Goal: Task Accomplishment & Management: Manage account settings

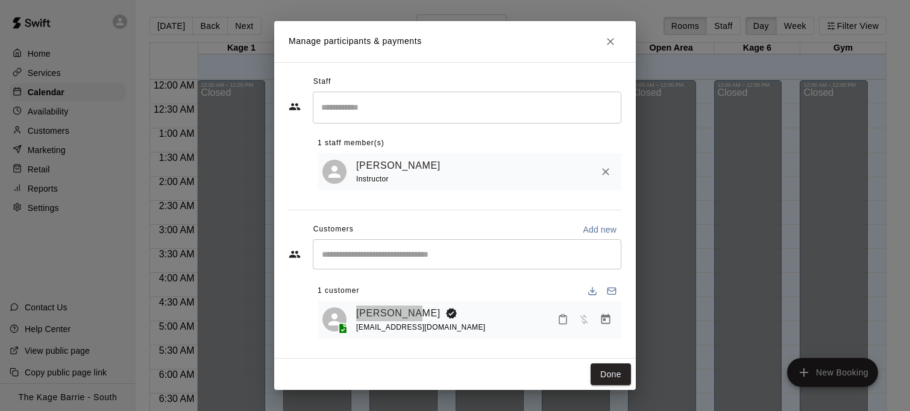
scroll to position [743, 0]
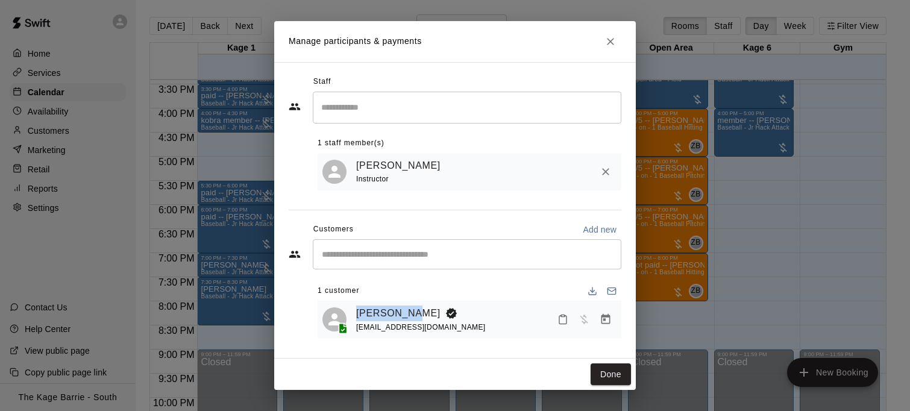
click at [616, 43] on icon "Close" at bounding box center [611, 42] width 12 height 12
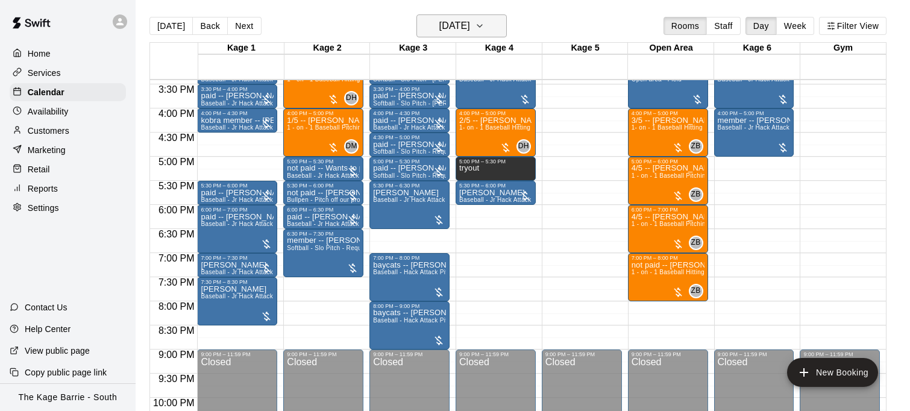
click at [490, 25] on button "[DATE]" at bounding box center [462, 25] width 90 height 23
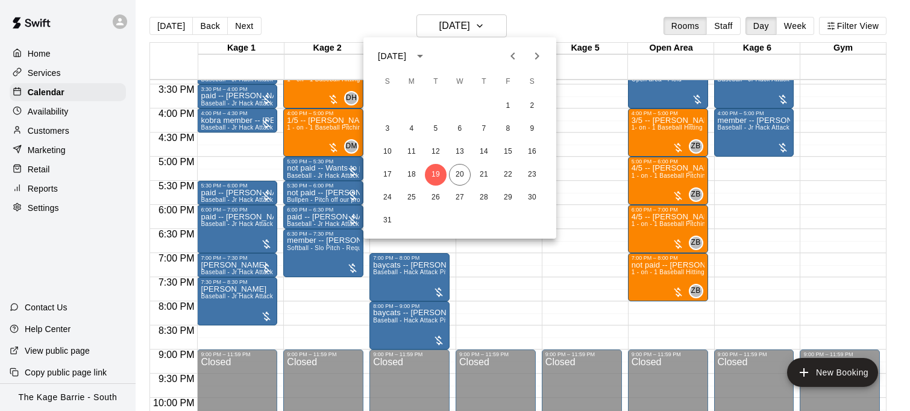
click at [537, 55] on icon "Next month" at bounding box center [537, 56] width 14 height 14
click at [536, 55] on icon "Next month" at bounding box center [537, 56] width 14 height 14
click at [458, 198] on button "29" at bounding box center [460, 198] width 22 height 22
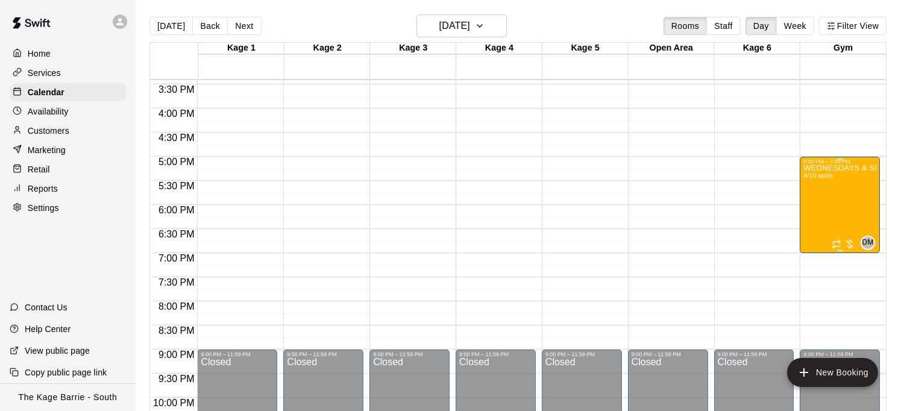
click at [825, 203] on div "WEDNESDAYS & SUNDAYS - Max Velocity Pitching Program - 14U - 15U 4/10 spots" at bounding box center [840, 370] width 73 height 411
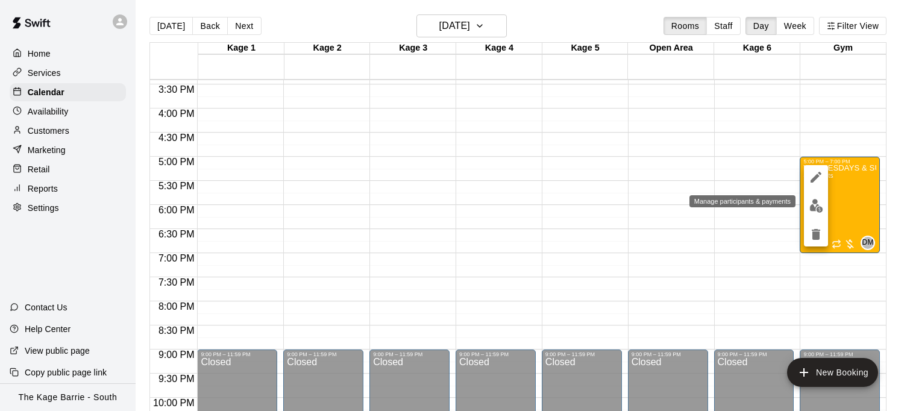
click at [818, 209] on img "edit" at bounding box center [817, 206] width 14 height 14
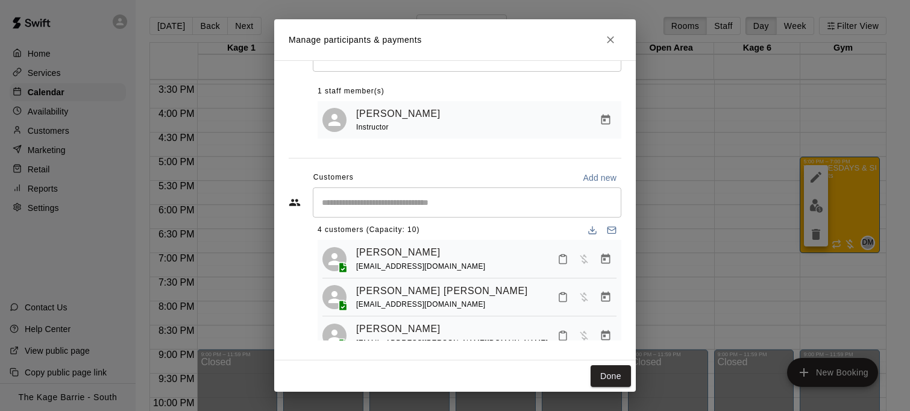
scroll to position [0, 0]
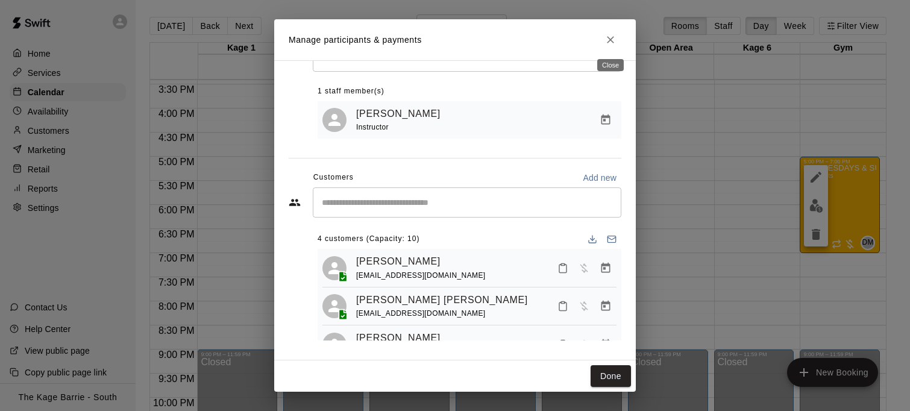
click at [609, 43] on icon "Close" at bounding box center [611, 40] width 12 height 12
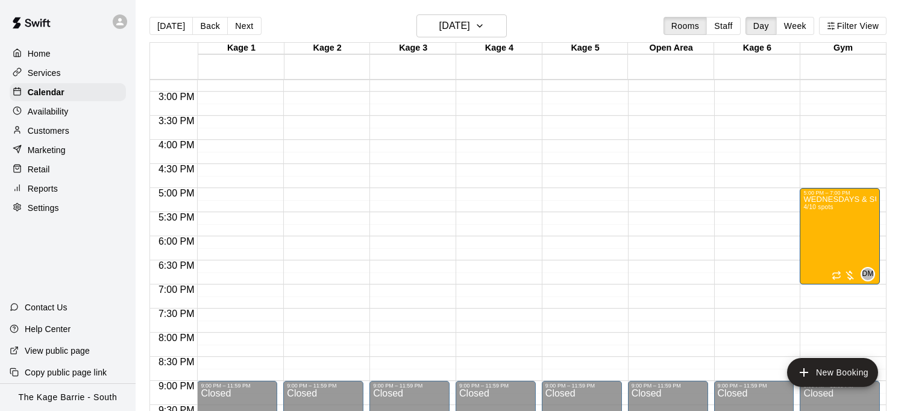
scroll to position [703, 0]
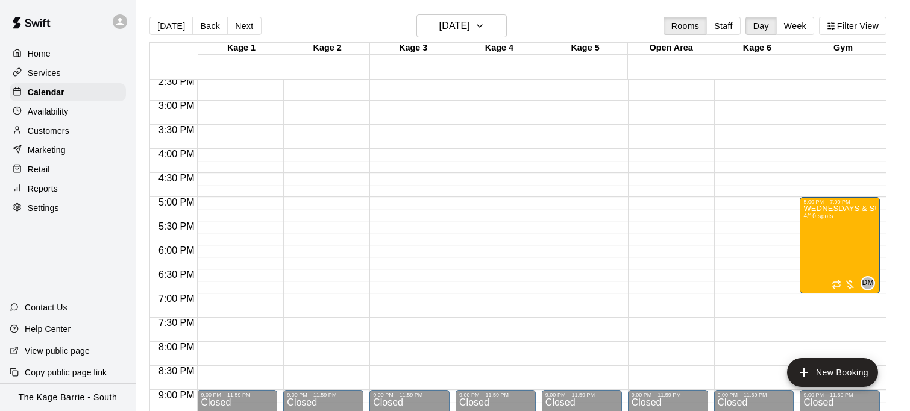
click at [125, 25] on div at bounding box center [120, 21] width 14 height 14
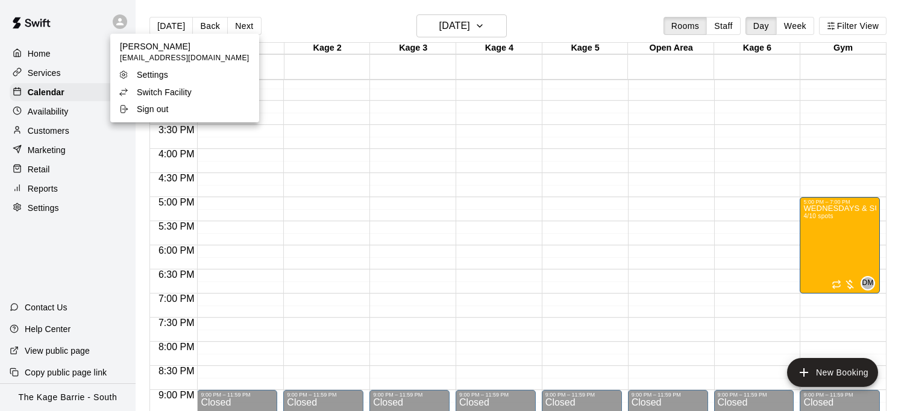
click at [504, 25] on div at bounding box center [455, 205] width 910 height 411
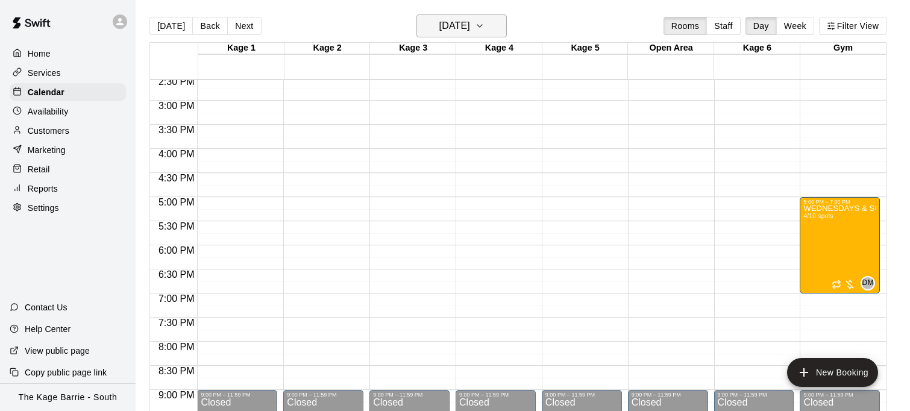
click at [485, 25] on icon "button" at bounding box center [480, 26] width 10 height 14
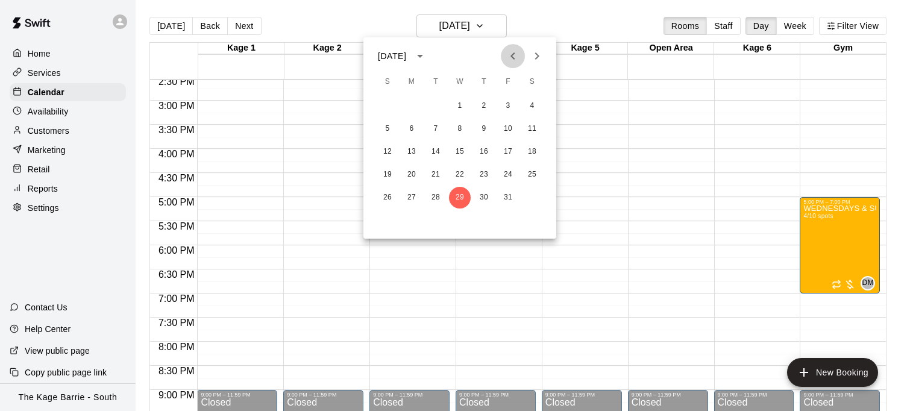
click at [517, 56] on icon "Previous month" at bounding box center [513, 56] width 14 height 14
click at [488, 125] on button "11" at bounding box center [484, 129] width 22 height 22
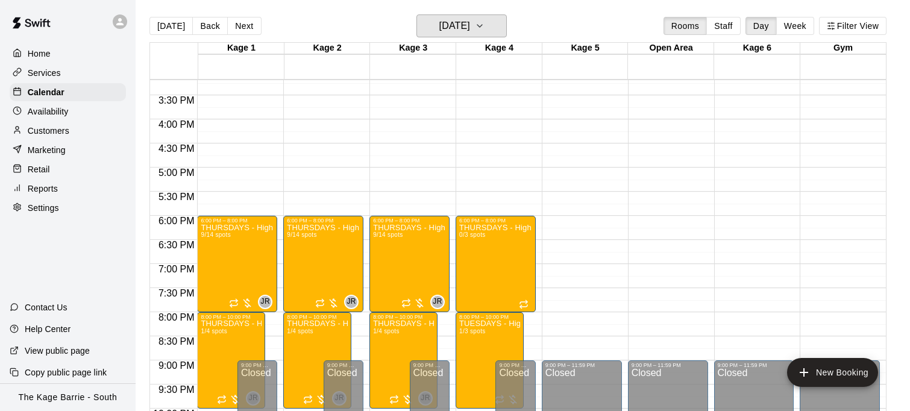
scroll to position [734, 0]
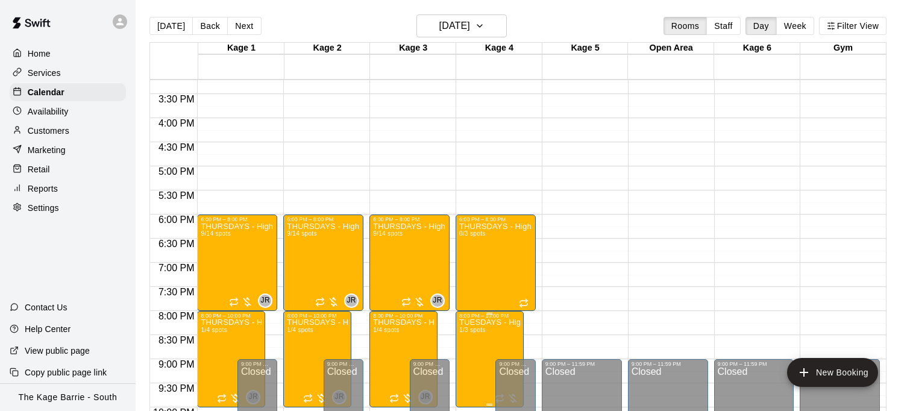
click at [475, 327] on icon "edit" at bounding box center [471, 331] width 11 height 11
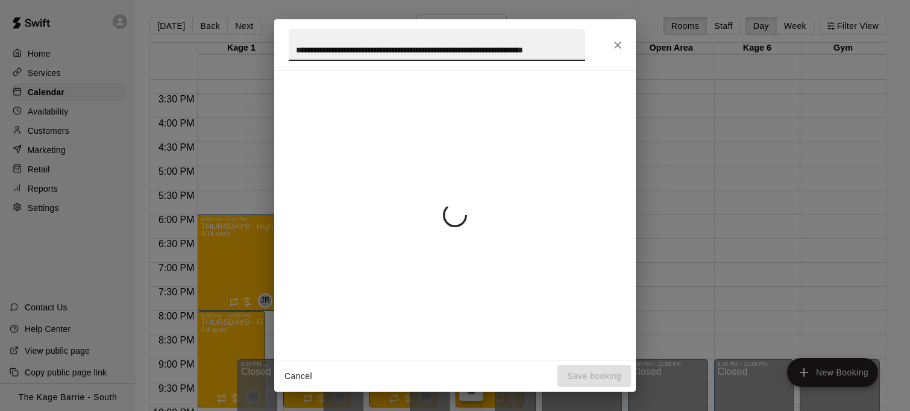
scroll to position [0, 55]
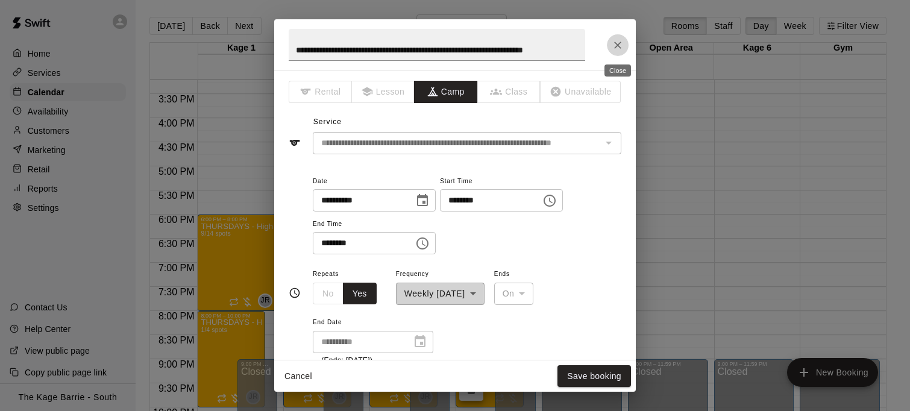
click at [620, 46] on icon "Close" at bounding box center [618, 45] width 12 height 12
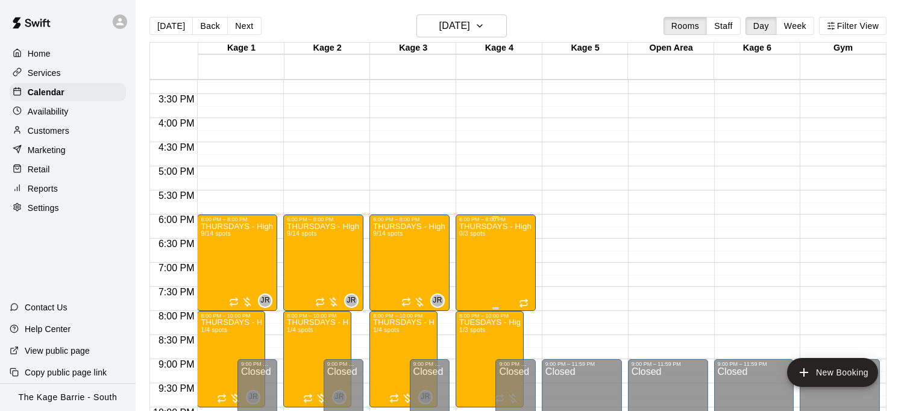
scroll to position [813, 0]
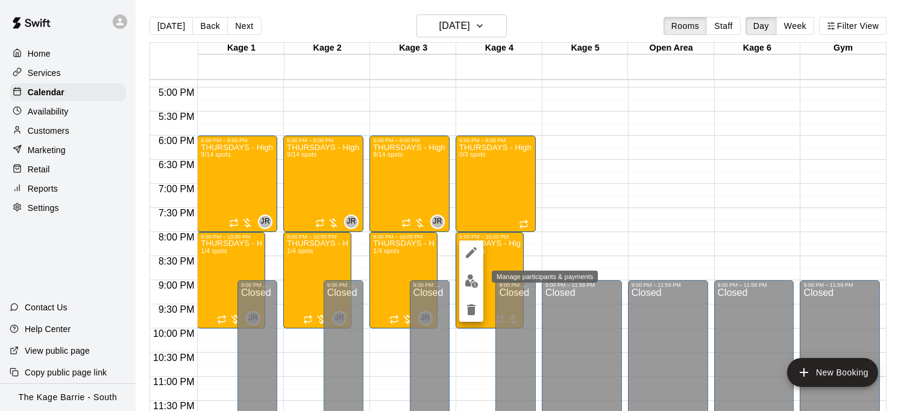
click at [473, 278] on img "edit" at bounding box center [472, 281] width 14 height 14
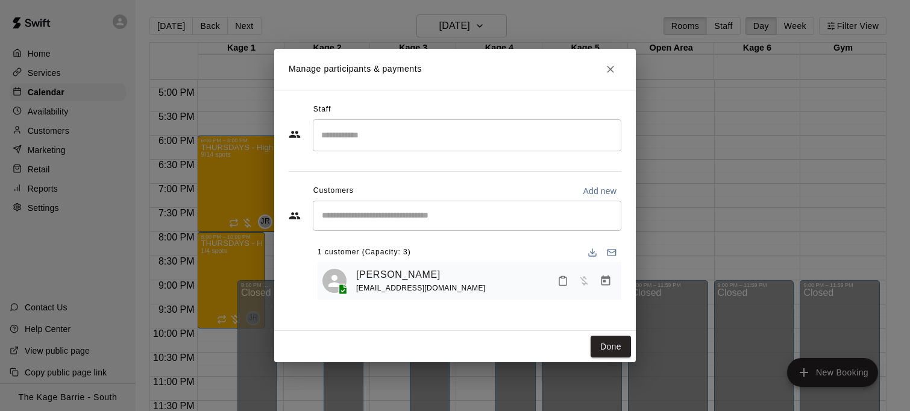
click at [380, 215] on input "Start typing to search customers..." at bounding box center [467, 216] width 298 height 12
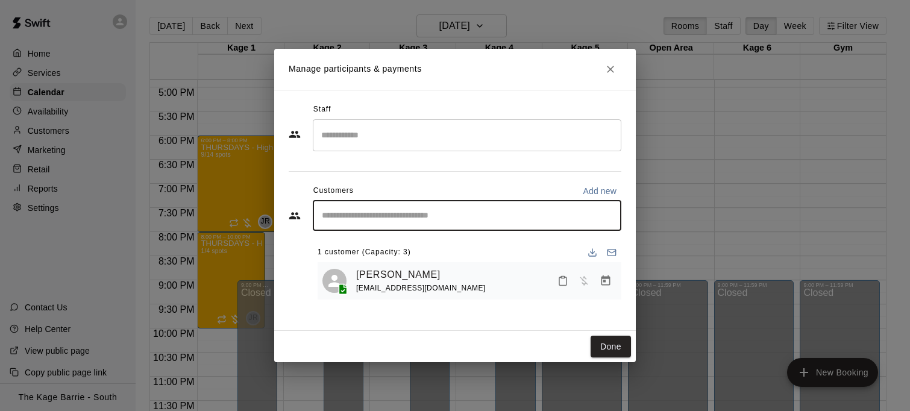
paste input "**********"
drag, startPoint x: 435, startPoint y: 215, endPoint x: 256, endPoint y: 213, distance: 178.5
click at [256, 213] on div "**********" at bounding box center [455, 205] width 910 height 411
type input "**********"
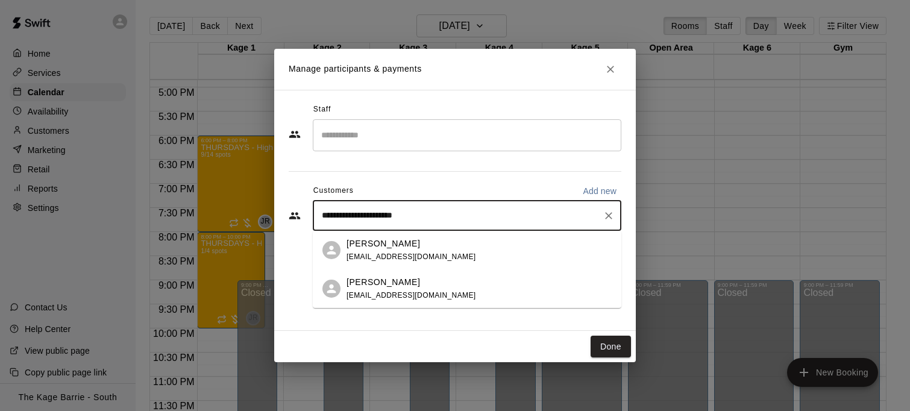
click at [450, 291] on div "[PERSON_NAME] [EMAIL_ADDRESS][DOMAIN_NAME]" at bounding box center [479, 289] width 265 height 26
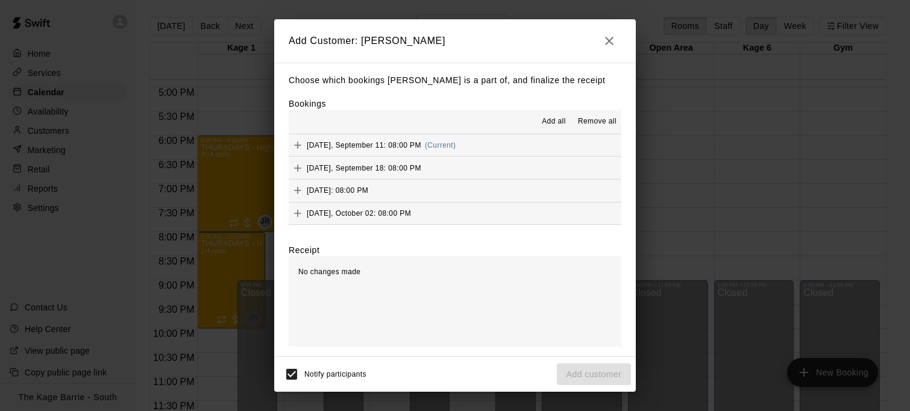
click at [556, 118] on span "Add all" at bounding box center [554, 122] width 24 height 12
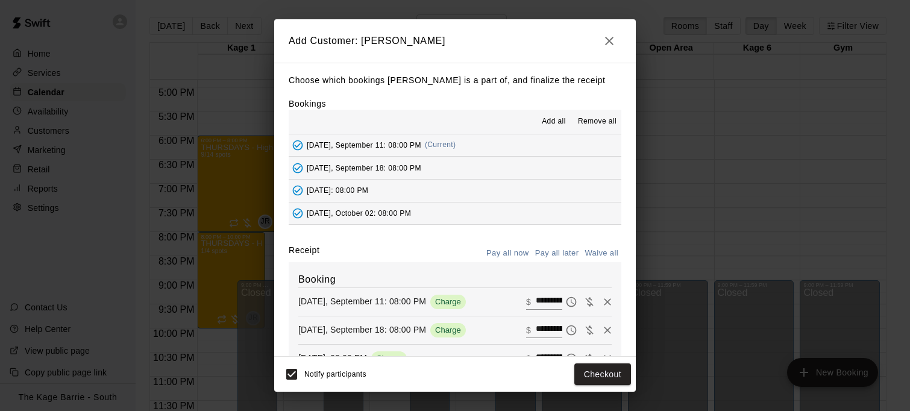
click at [552, 250] on button "Pay all later" at bounding box center [557, 253] width 50 height 19
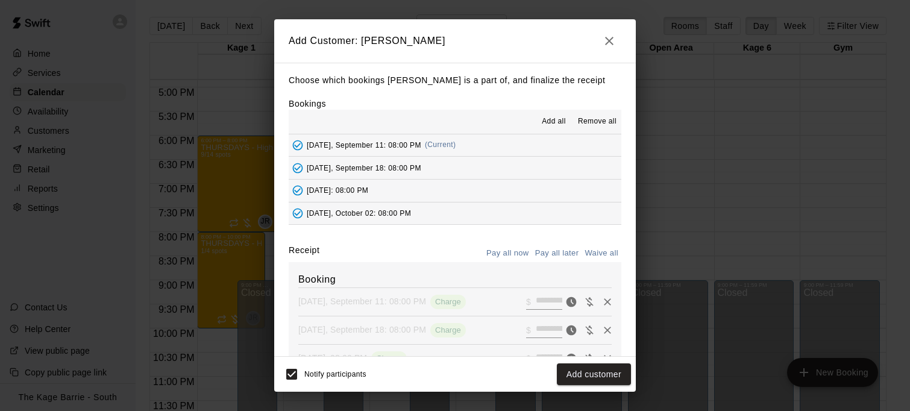
click at [607, 376] on button "Add customer" at bounding box center [594, 375] width 74 height 22
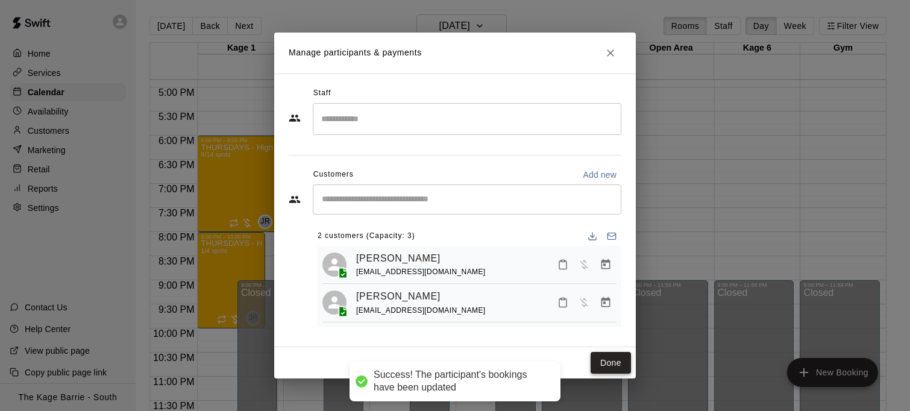
click at [614, 365] on button "Done" at bounding box center [611, 363] width 40 height 22
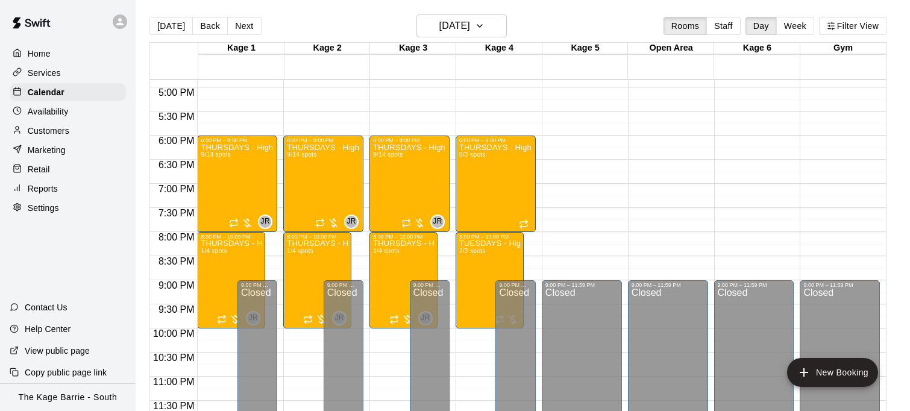
click at [115, 25] on icon at bounding box center [120, 21] width 11 height 11
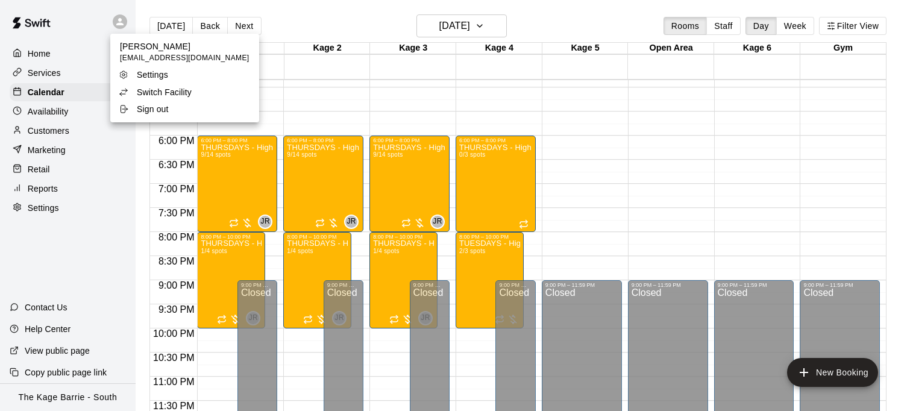
click at [195, 93] on div "Switch Facility" at bounding box center [158, 92] width 78 height 12
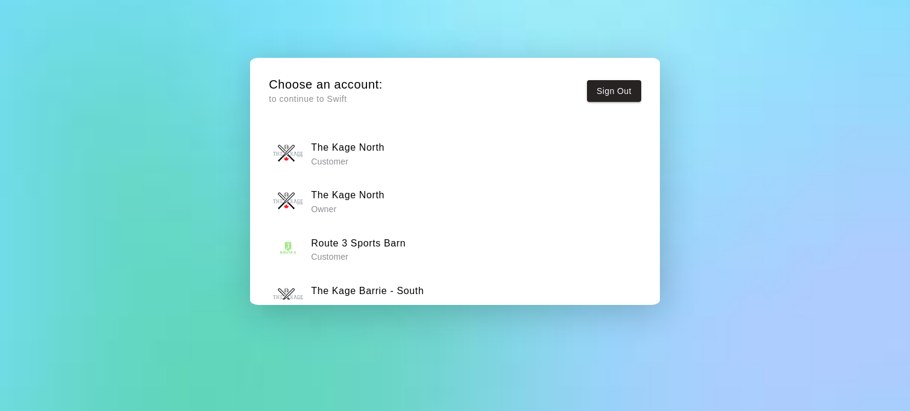
click at [378, 191] on h6 "The Kage North" at bounding box center [348, 195] width 74 height 16
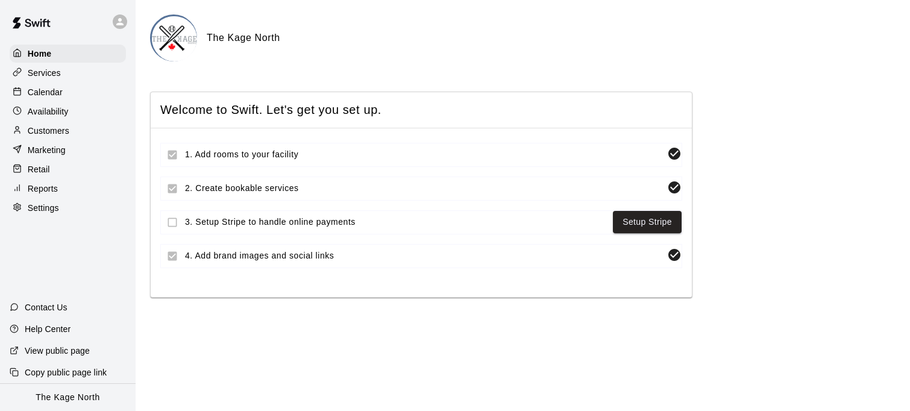
click at [71, 95] on div "Calendar" at bounding box center [68, 92] width 116 height 18
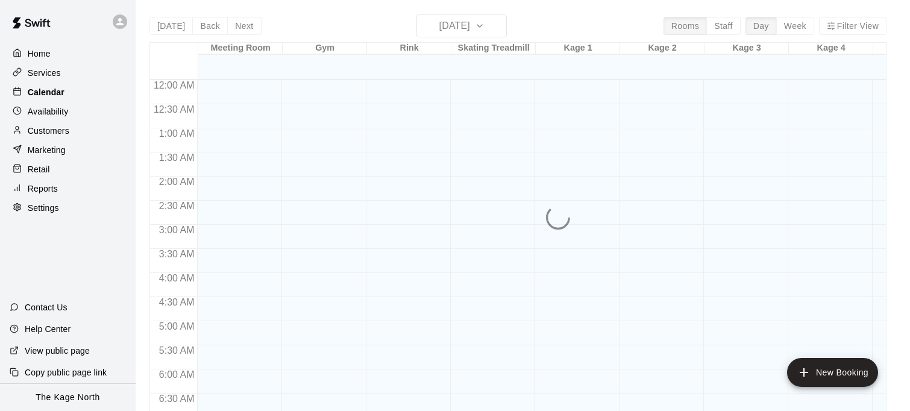
scroll to position [438, 0]
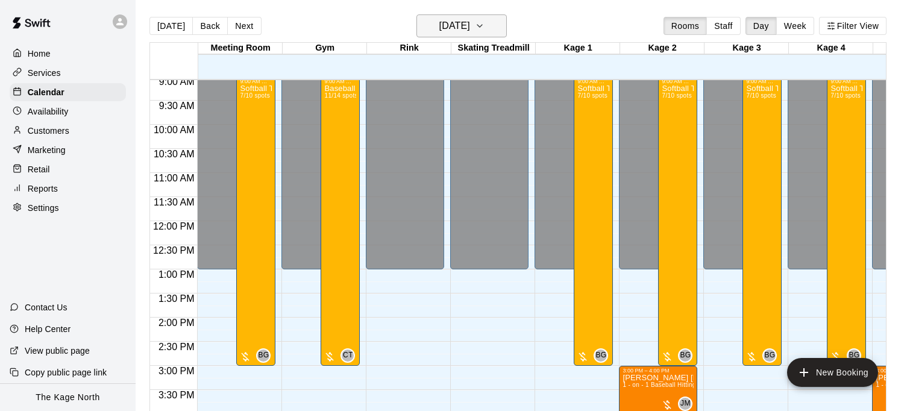
click at [485, 28] on icon "button" at bounding box center [480, 26] width 10 height 14
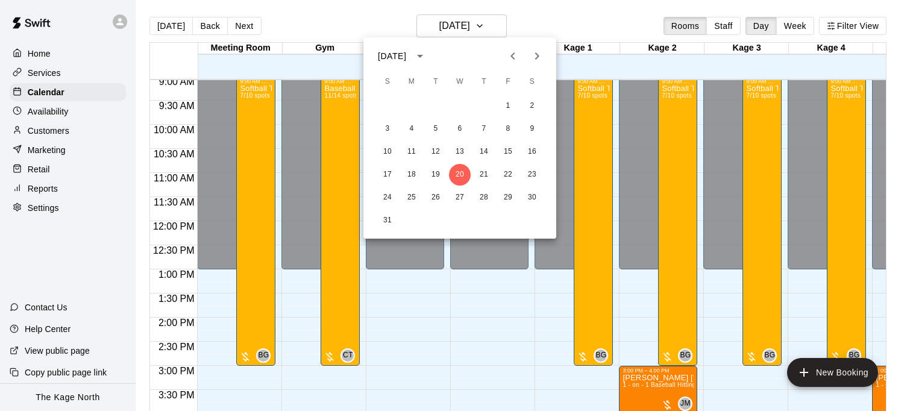
click at [543, 53] on icon "Next month" at bounding box center [537, 56] width 14 height 14
click at [490, 124] on button "11" at bounding box center [484, 129] width 22 height 22
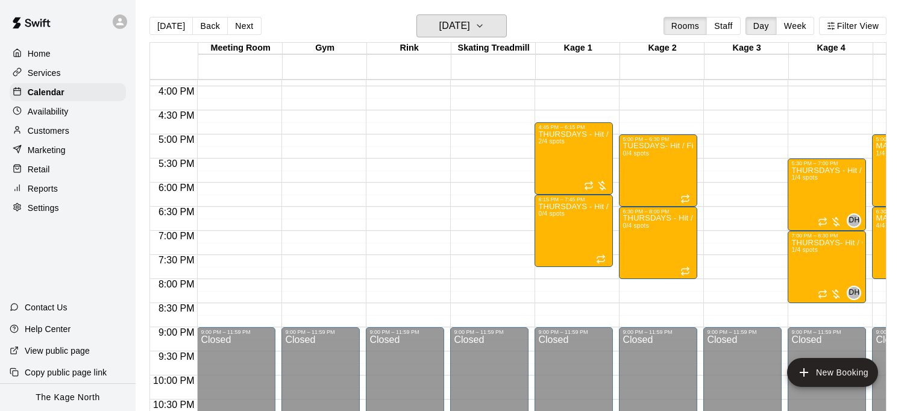
scroll to position [767, 0]
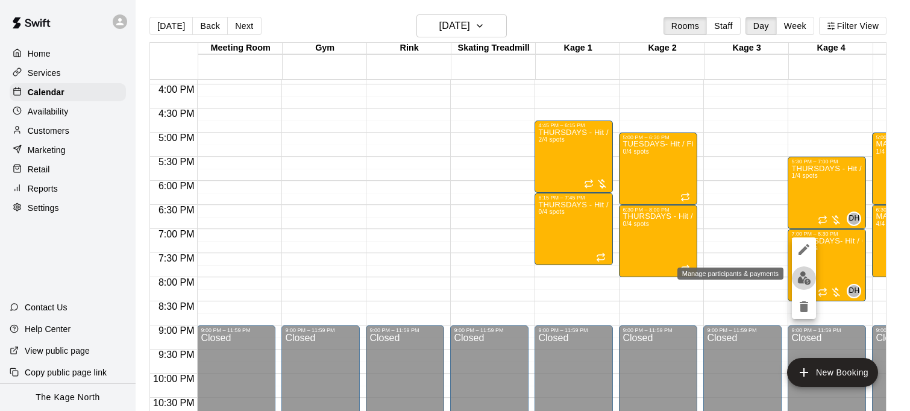
click at [804, 271] on img "edit" at bounding box center [805, 278] width 14 height 14
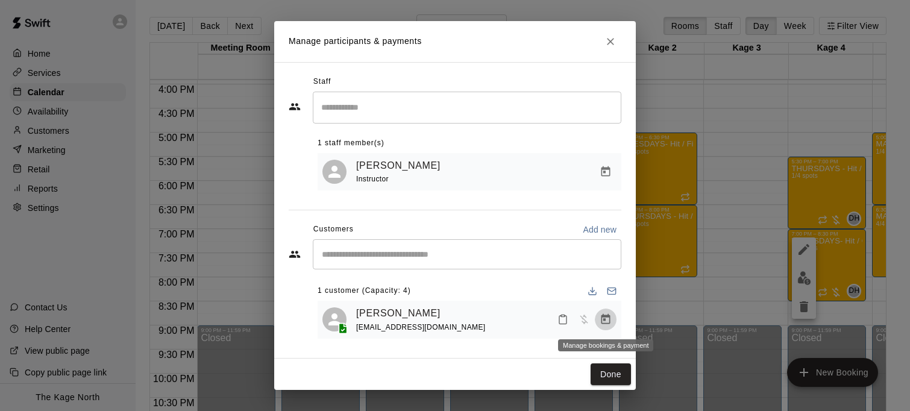
click at [604, 318] on icon "Manage bookings & payment" at bounding box center [606, 319] width 9 height 10
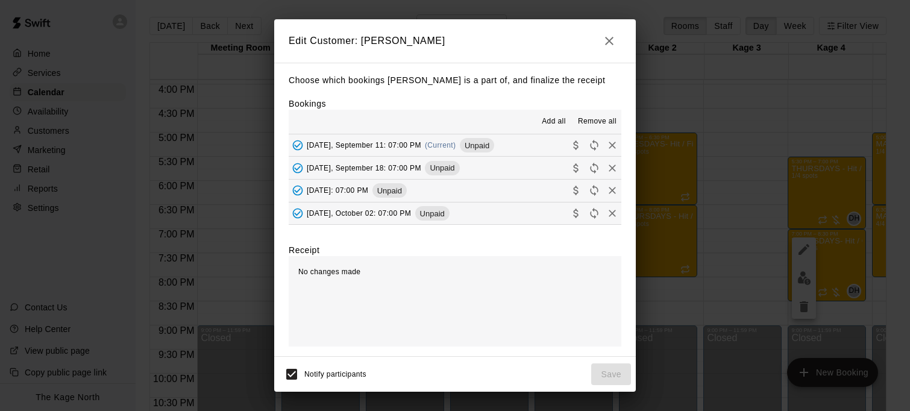
click at [596, 119] on span "Remove all" at bounding box center [597, 122] width 39 height 12
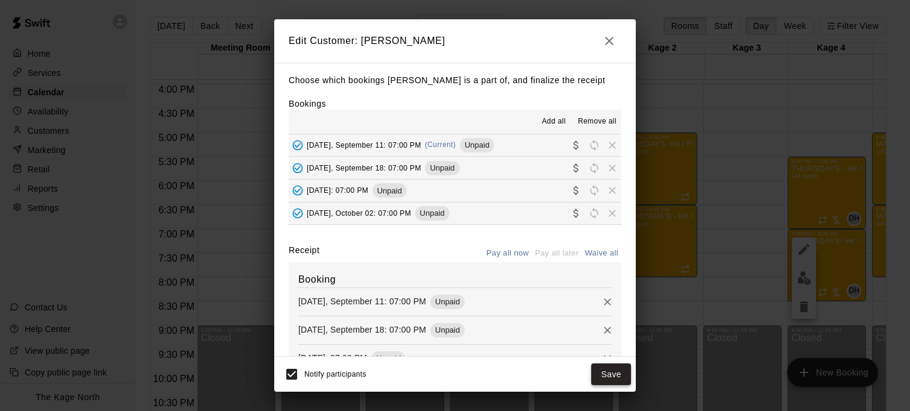
click at [620, 374] on button "Save" at bounding box center [611, 375] width 40 height 22
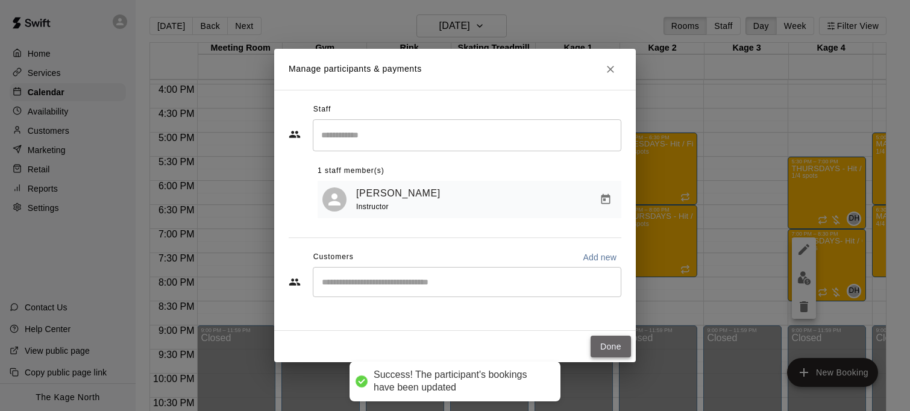
click at [608, 348] on button "Done" at bounding box center [611, 347] width 40 height 22
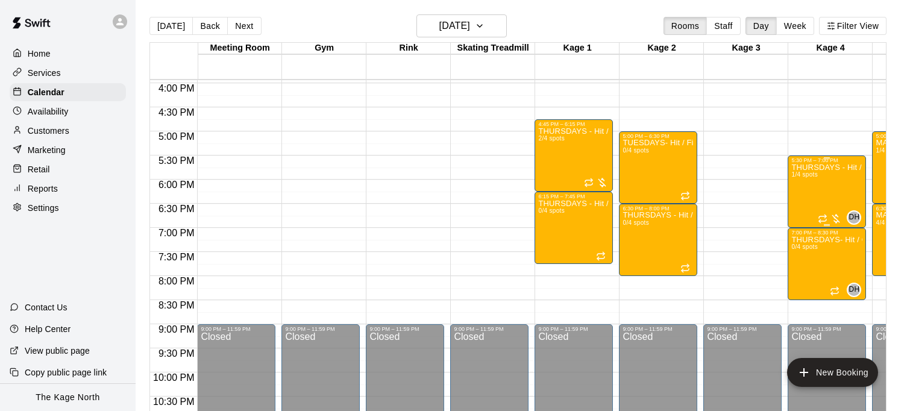
scroll to position [0, 0]
click at [808, 191] on div "THURSDAYS - Hit / Catchers - Baseball Program - 10U-13U 1/4 spots" at bounding box center [827, 368] width 71 height 411
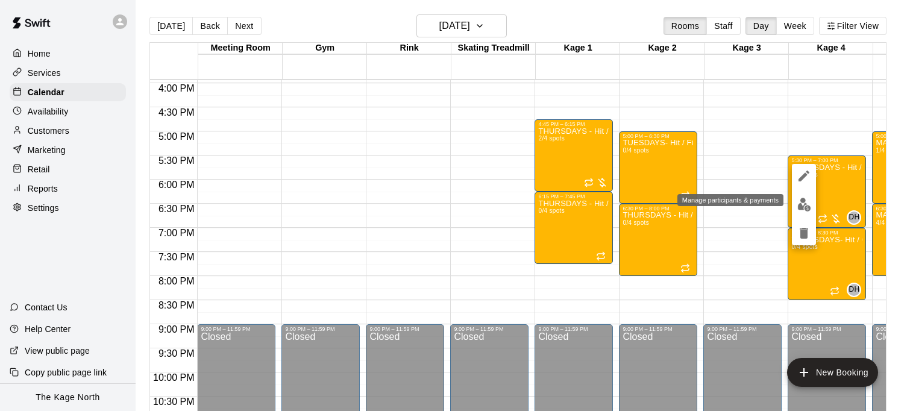
click at [805, 206] on img "edit" at bounding box center [805, 205] width 14 height 14
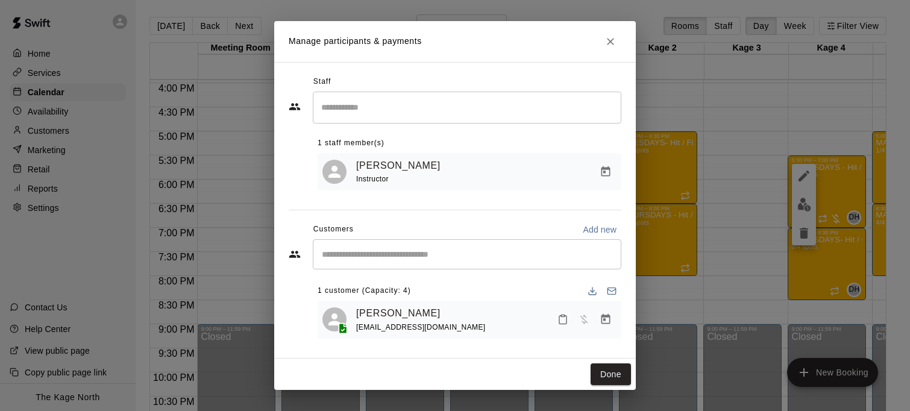
click at [609, 43] on icon "Close" at bounding box center [611, 42] width 12 height 12
